Goal: Task Accomplishment & Management: Complete application form

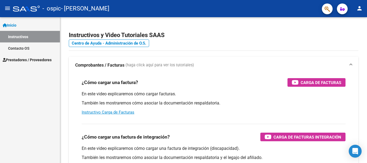
click at [14, 24] on span "Inicio" at bounding box center [10, 25] width 14 height 6
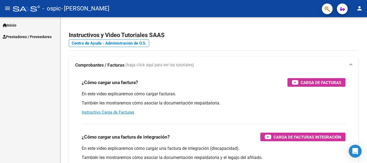
click at [18, 35] on span "Prestadores / Proveedores" at bounding box center [27, 37] width 49 height 6
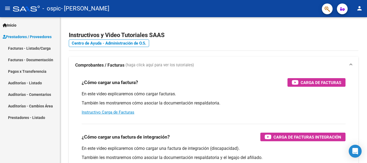
click at [24, 47] on link "Facturas - Listado/Carga" at bounding box center [30, 48] width 60 height 12
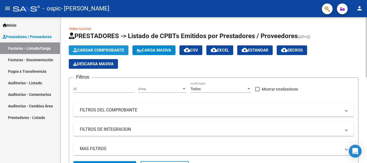
click at [101, 51] on span "Cargar Comprobante" at bounding box center [98, 50] width 51 height 5
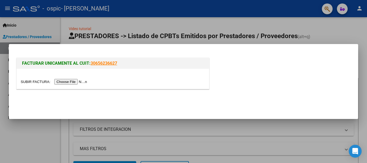
click at [75, 81] on input "file" at bounding box center [55, 82] width 68 height 6
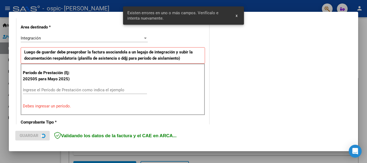
scroll to position [124, 0]
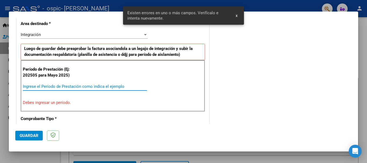
click at [45, 88] on input "Ingrese el Período de Prestación como indica el ejemplo" at bounding box center [85, 86] width 124 height 5
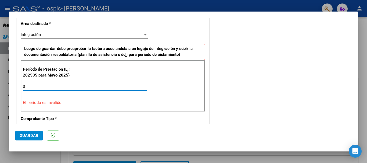
drag, startPoint x: 35, startPoint y: 87, endPoint x: 20, endPoint y: 87, distance: 15.0
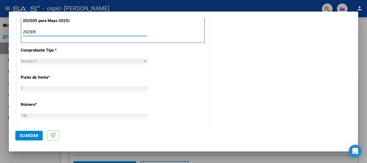
scroll to position [0, 0]
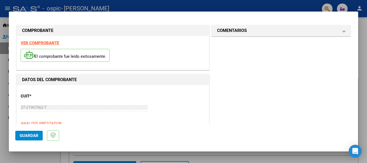
type input "202509"
click at [34, 135] on span "Guardar" at bounding box center [29, 135] width 19 height 5
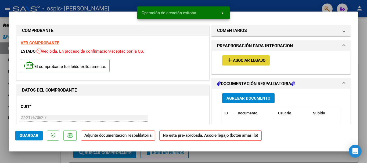
click at [245, 60] on span "Asociar Legajo" at bounding box center [249, 60] width 32 height 5
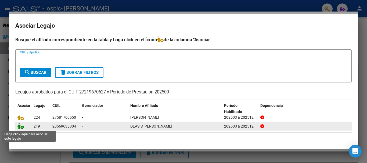
click at [21, 126] on icon at bounding box center [20, 126] width 6 height 6
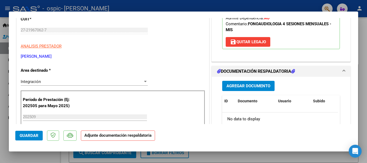
scroll to position [107, 0]
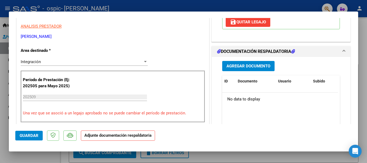
click at [237, 67] on span "Agregar Documento" at bounding box center [248, 66] width 44 height 5
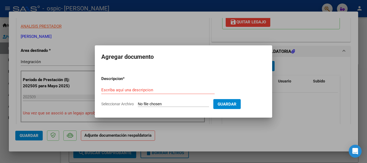
click at [168, 104] on input "Seleccionar Archivo" at bounding box center [173, 104] width 71 height 5
type input "C:\fakepath\Planilla de asistencia firmada B.D..pdf"
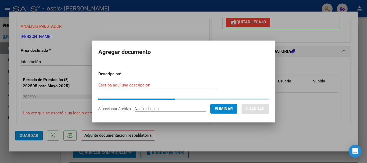
click at [143, 86] on div "Escriba aquí una descripcion" at bounding box center [157, 85] width 118 height 8
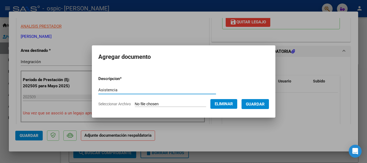
type input "Asistencia"
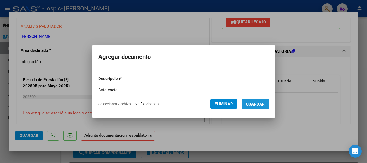
click at [261, 103] on span "Guardar" at bounding box center [255, 104] width 19 height 5
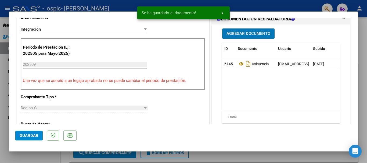
scroll to position [161, 0]
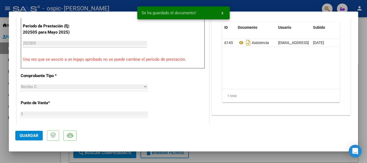
click at [25, 137] on span "Guardar" at bounding box center [29, 135] width 19 height 5
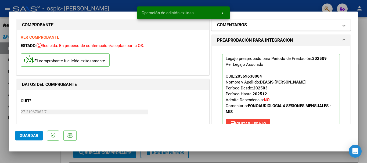
scroll to position [0, 0]
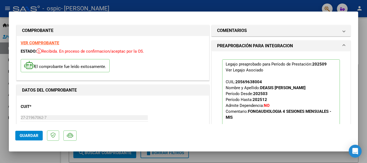
click at [246, 7] on div at bounding box center [183, 81] width 367 height 163
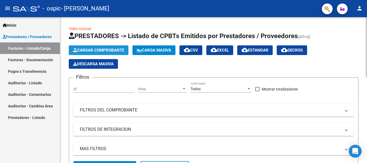
click at [91, 49] on span "Cargar Comprobante" at bounding box center [98, 50] width 51 height 5
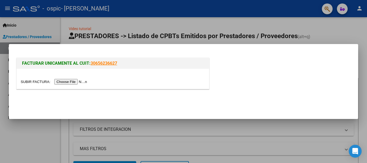
click at [82, 80] on input "file" at bounding box center [55, 82] width 68 height 6
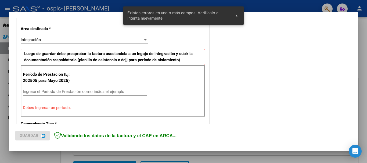
scroll to position [124, 0]
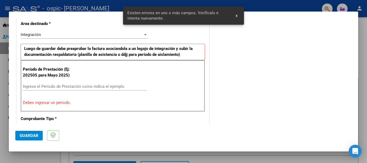
click at [65, 86] on input "Ingrese el Período de Prestación como indica el ejemplo" at bounding box center [85, 86] width 124 height 5
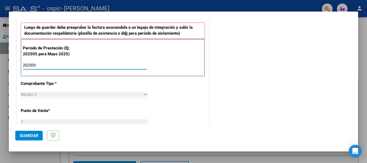
scroll to position [151, 0]
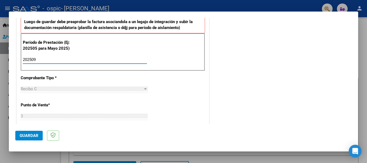
type input "202509"
click at [33, 135] on span "Guardar" at bounding box center [29, 135] width 19 height 5
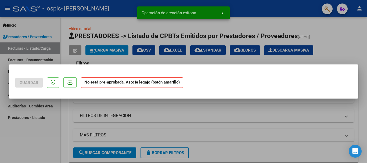
scroll to position [0, 0]
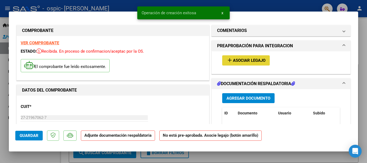
click at [252, 60] on span "Asociar Legajo" at bounding box center [249, 60] width 32 height 5
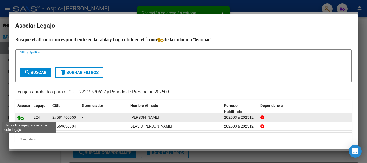
click at [20, 118] on icon at bounding box center [20, 117] width 6 height 6
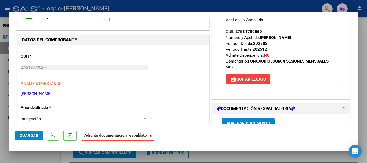
scroll to position [81, 0]
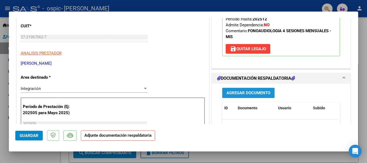
click at [248, 93] on span "Agregar Documento" at bounding box center [248, 93] width 44 height 5
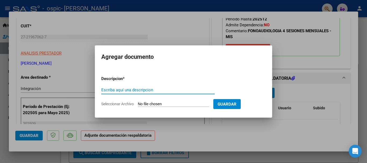
click at [164, 104] on input "Seleccionar Archivo" at bounding box center [173, 104] width 71 height 5
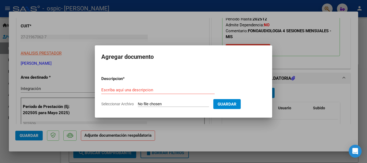
type input "C:\fakepath\Planilla de asistencia firmada M.P..pdf"
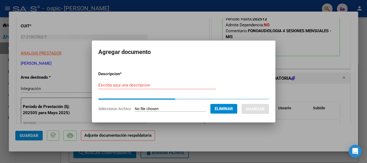
click at [168, 87] on input "Escriba aquí una descripcion" at bounding box center [157, 85] width 118 height 5
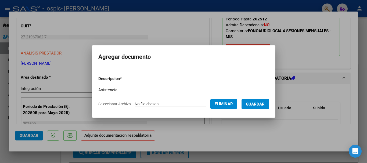
type input "Asistencia"
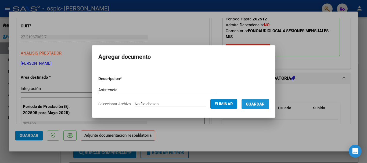
click at [262, 106] on span "Guardar" at bounding box center [255, 104] width 19 height 5
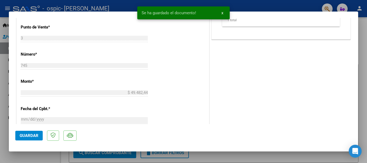
scroll to position [242, 0]
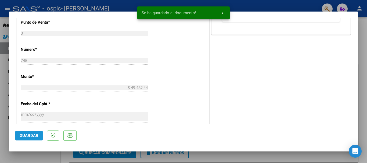
click at [30, 133] on span "Guardar" at bounding box center [29, 135] width 19 height 5
click at [298, 158] on div at bounding box center [183, 81] width 367 height 163
type input "$ 0,00"
